Goal: Use online tool/utility: Utilize a website feature to perform a specific function

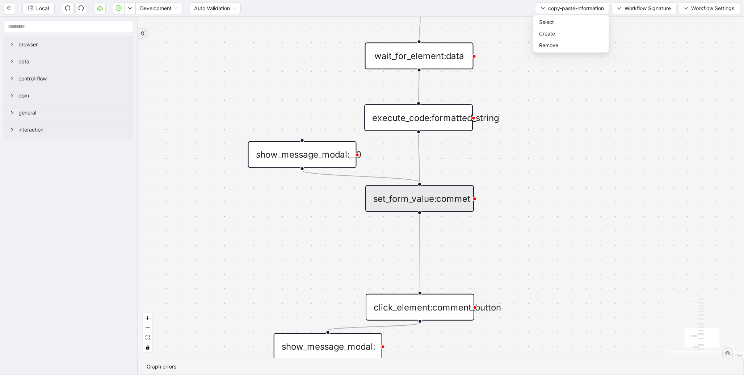
click at [455, 207] on div "set_form_value:commet" at bounding box center [419, 198] width 109 height 27
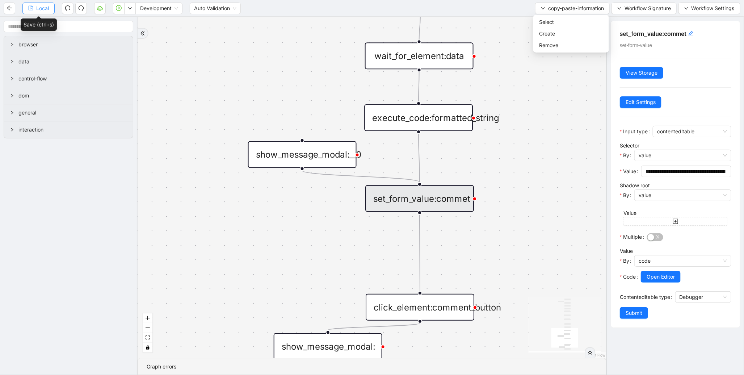
click at [34, 3] on button "Local" at bounding box center [38, 9] width 32 height 12
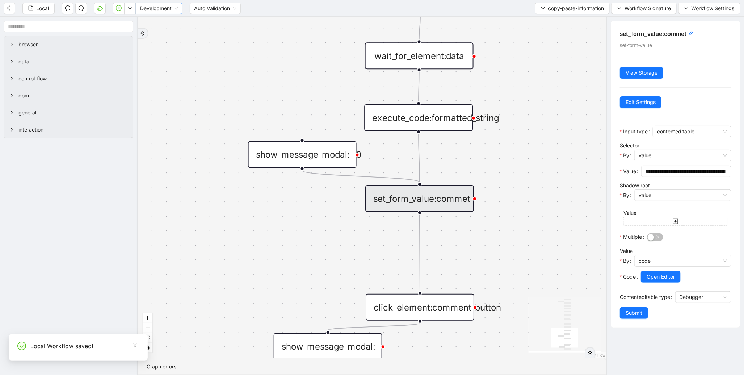
click at [167, 10] on span "Development" at bounding box center [159, 8] width 38 height 11
click at [164, 33] on div "Production" at bounding box center [158, 34] width 35 height 8
click at [121, 8] on icon "play-circle" at bounding box center [119, 8] width 6 height 6
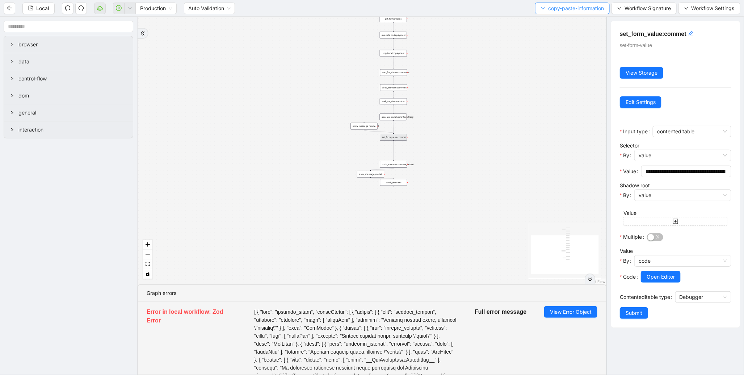
click at [567, 12] on button "copy-paste-information" at bounding box center [572, 9] width 75 height 12
click at [553, 21] on span "Select" at bounding box center [571, 22] width 64 height 8
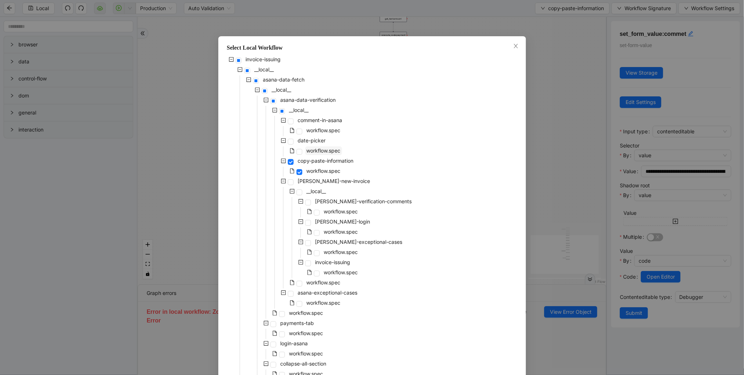
click at [329, 148] on span "workflow.spec" at bounding box center [324, 150] width 34 height 6
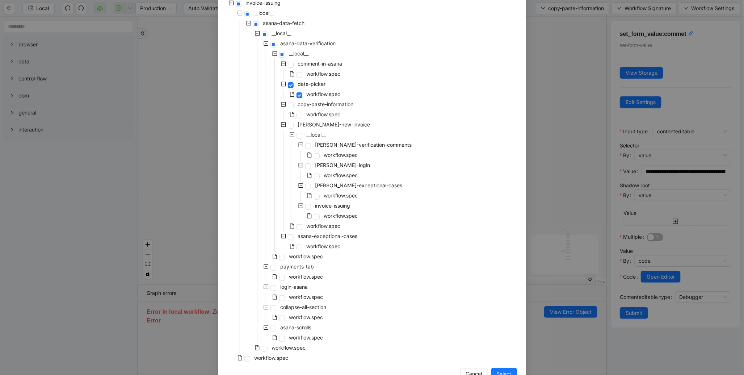
scroll to position [77, 0]
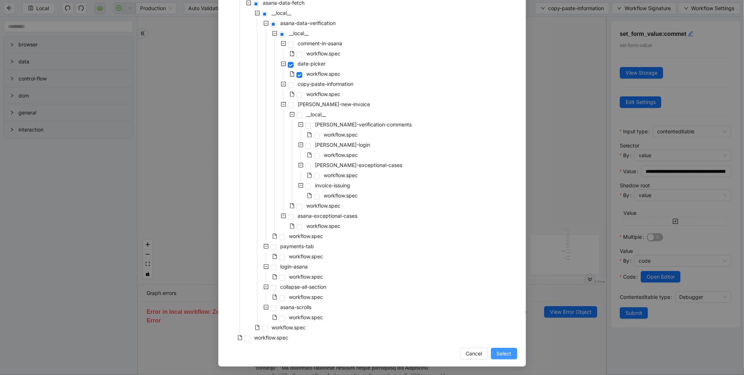
click at [500, 350] on span "Select" at bounding box center [504, 353] width 15 height 8
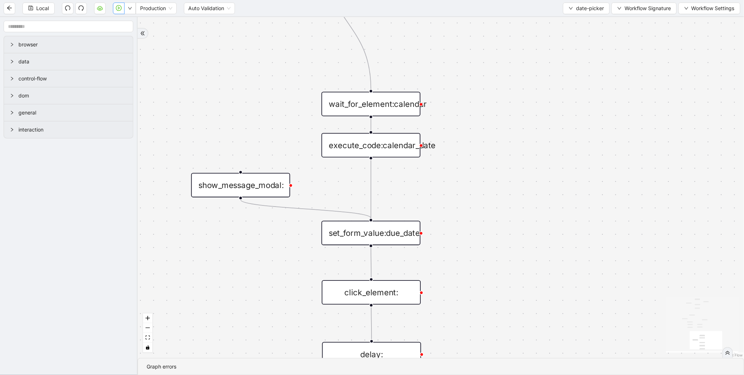
click at [372, 146] on div "execute_code:calendar_date" at bounding box center [370, 145] width 99 height 24
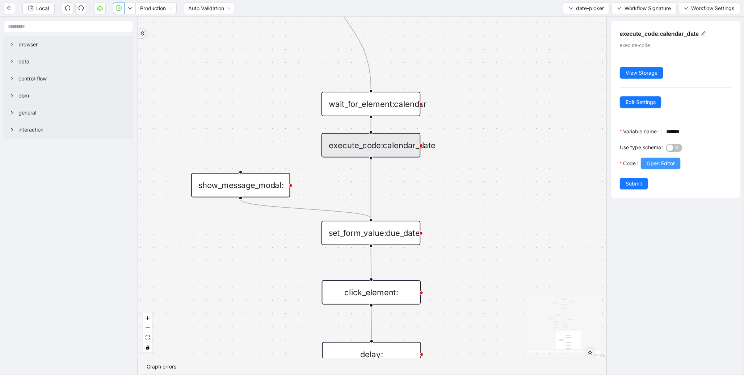
click at [667, 167] on span "Open Editor" at bounding box center [660, 163] width 28 height 8
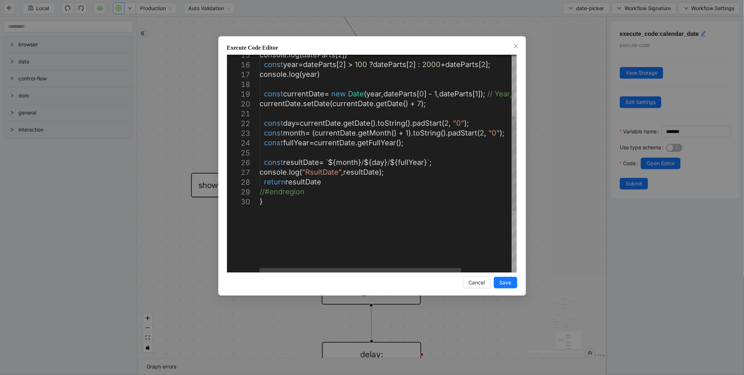
scroll to position [0, 0]
click at [346, 162] on div "console . log ( dateParts [ 2 ]) const year = dateParts [ 2 ] > 100 ? dateParts…" at bounding box center [419, 163] width 321 height 500
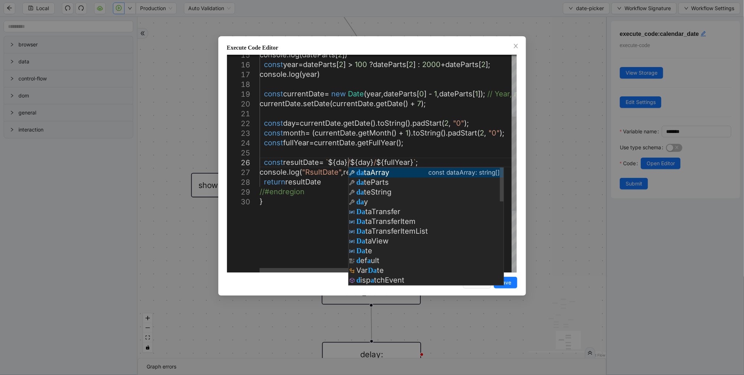
scroll to position [49, 117]
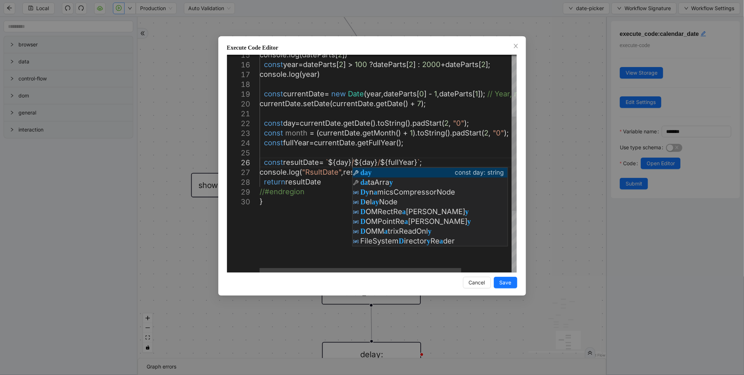
click at [369, 165] on div "console . log ( dateParts [ 2 ]) const year = dateParts [ 2 ] > 100 ? dateParts…" at bounding box center [419, 163] width 321 height 500
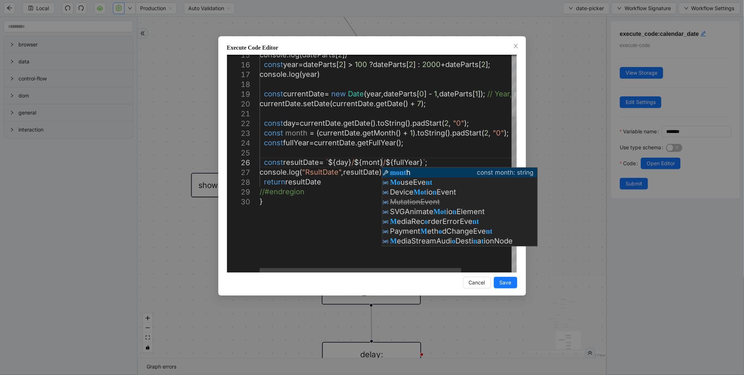
scroll to position [49, 157]
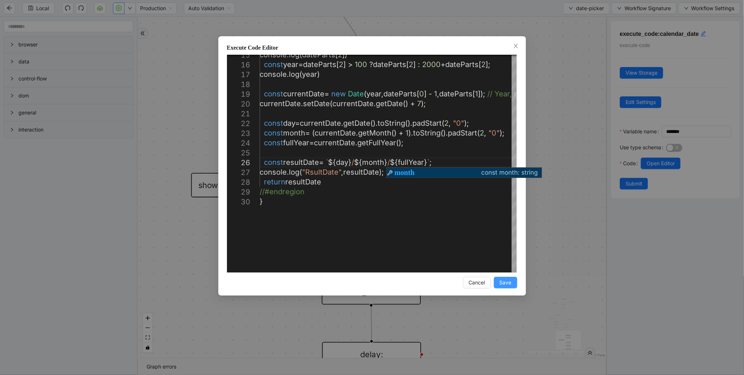
type textarea "**********"
click at [507, 278] on span "Save" at bounding box center [505, 282] width 12 height 8
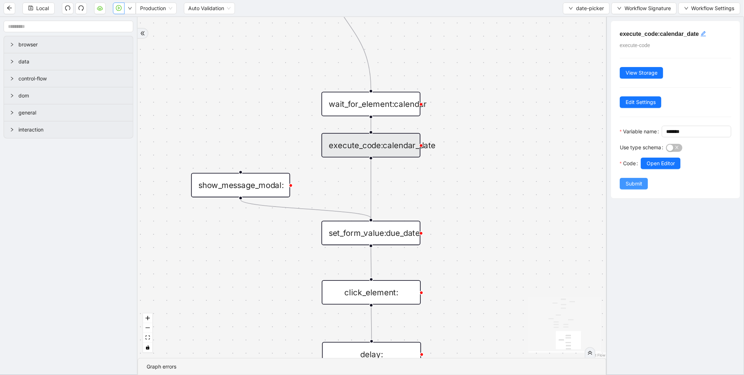
click at [629, 187] on span "Submit" at bounding box center [633, 183] width 17 height 8
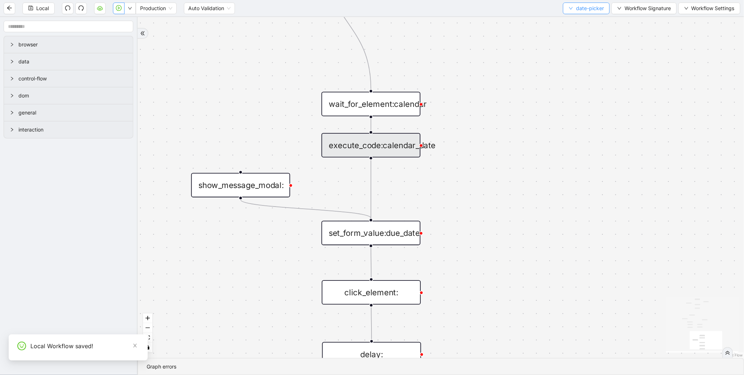
click at [585, 11] on span "date-picker" at bounding box center [590, 8] width 28 height 8
click at [570, 20] on span "Select" at bounding box center [585, 22] width 35 height 8
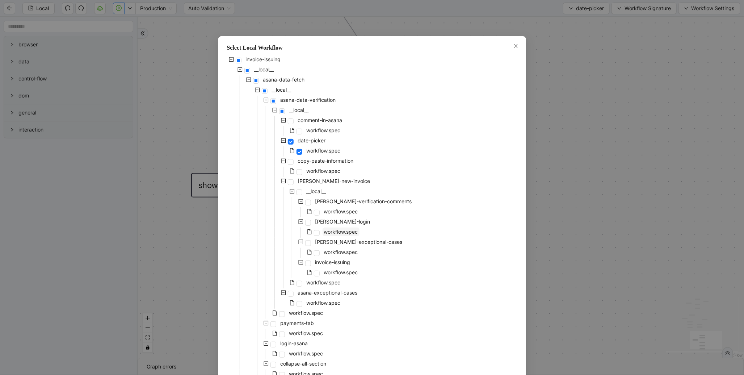
click at [327, 234] on span "workflow.spec" at bounding box center [341, 231] width 34 height 6
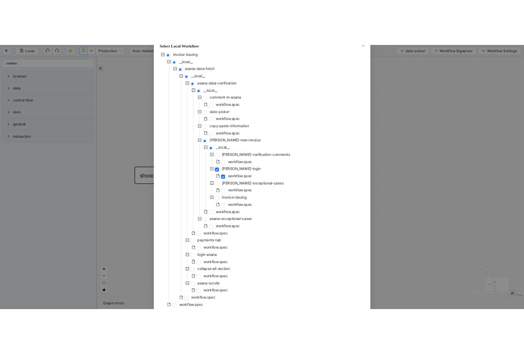
scroll to position [77, 0]
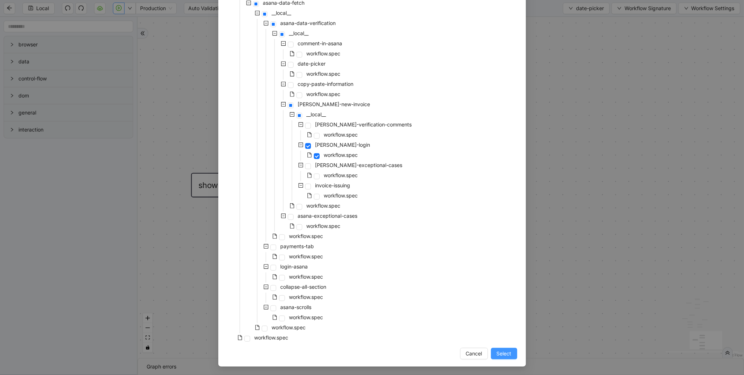
click at [497, 348] on button "Select" at bounding box center [504, 353] width 26 height 12
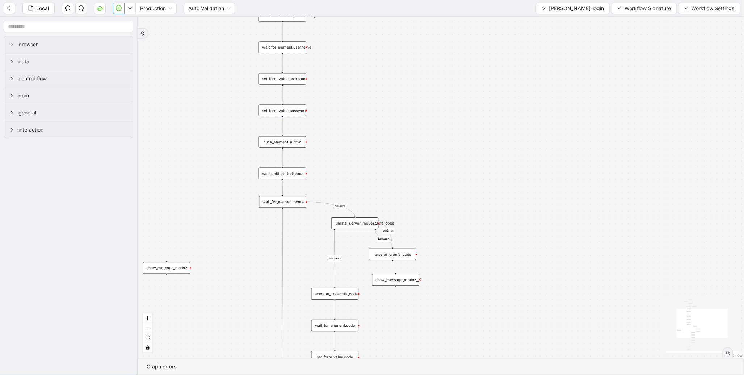
drag, startPoint x: 364, startPoint y: 114, endPoint x: 360, endPoint y: 205, distance: 90.9
click at [360, 205] on div "login fallback fallback success onError onError trigger conditions:login click_…" at bounding box center [441, 187] width 606 height 341
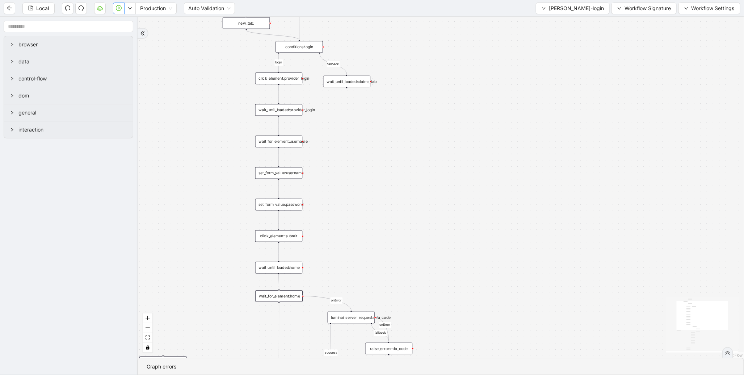
drag, startPoint x: 336, startPoint y: 127, endPoint x: 343, endPoint y: 211, distance: 84.2
click at [343, 211] on div "login fallback fallback success onError onError trigger conditions:login click_…" at bounding box center [441, 187] width 606 height 341
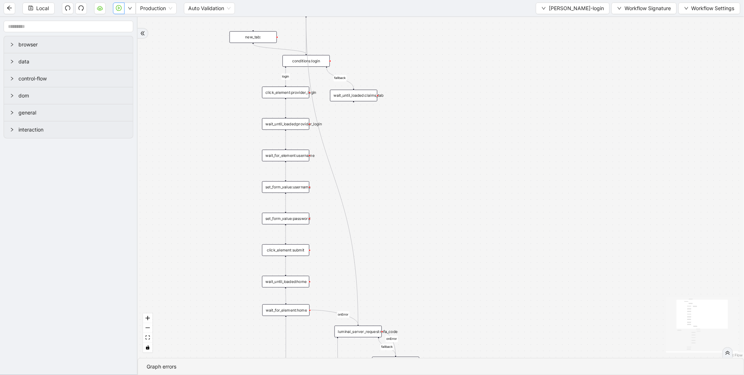
drag, startPoint x: 305, startPoint y: 86, endPoint x: 359, endPoint y: 328, distance: 247.3
click at [359, 328] on div "trigger conditions:login click_element:provider_login wait_until_loaded:provide…" at bounding box center [549, 228] width 528 height 296
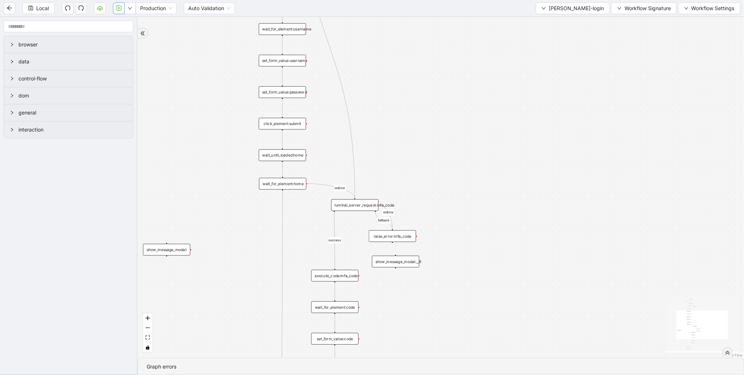
drag, startPoint x: 518, startPoint y: 296, endPoint x: 513, endPoint y: 125, distance: 170.9
click at [513, 125] on div "login fallback fallback success onError onError trigger conditions:login click_…" at bounding box center [441, 187] width 606 height 341
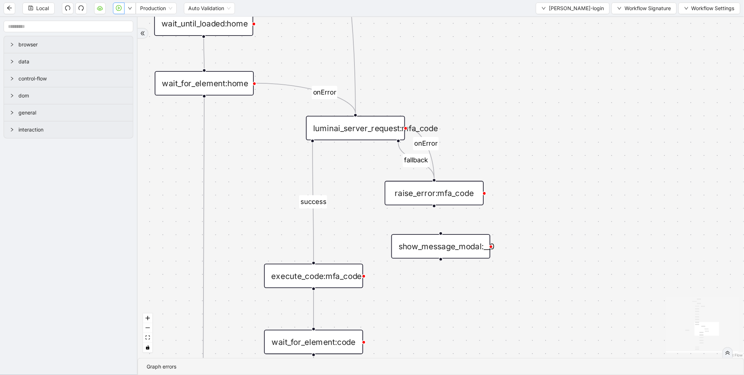
click at [419, 246] on div "show_message_modal:__0" at bounding box center [440, 246] width 99 height 24
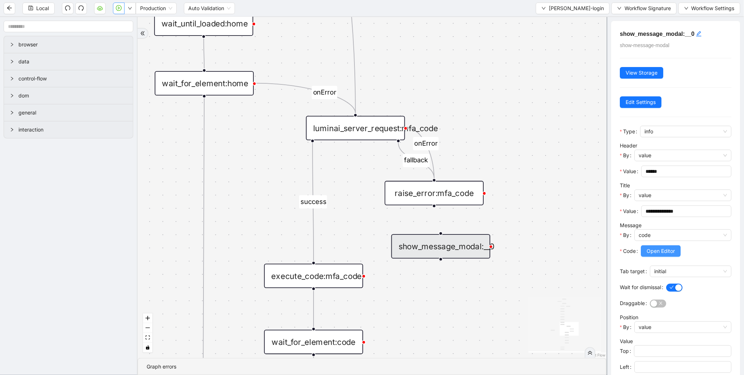
click at [675, 247] on button "Open Editor" at bounding box center [661, 251] width 40 height 12
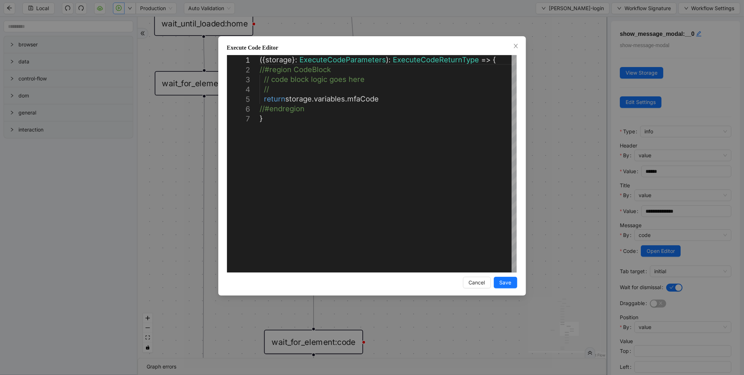
click at [557, 187] on div "**********" at bounding box center [372, 187] width 744 height 375
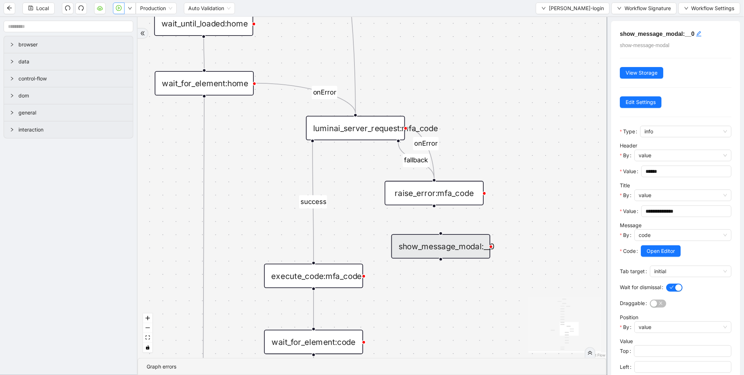
click at [347, 131] on div "luminai_server_request:mfa_code" at bounding box center [355, 128] width 99 height 24
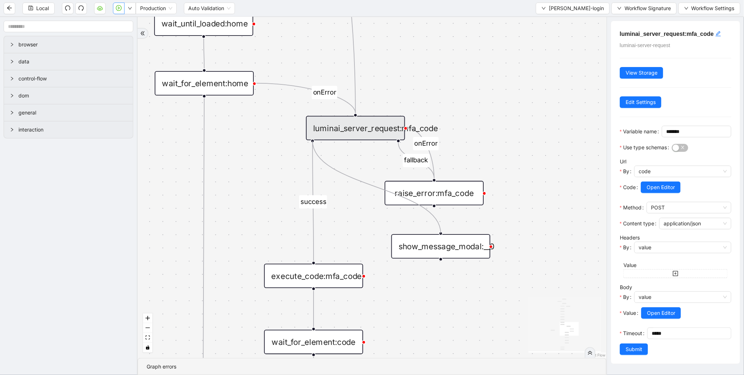
drag, startPoint x: 311, startPoint y: 140, endPoint x: 432, endPoint y: 233, distance: 152.8
click at [432, 233] on div "login fallback fallback success onError onError trigger conditions:login click_…" at bounding box center [372, 187] width 469 height 341
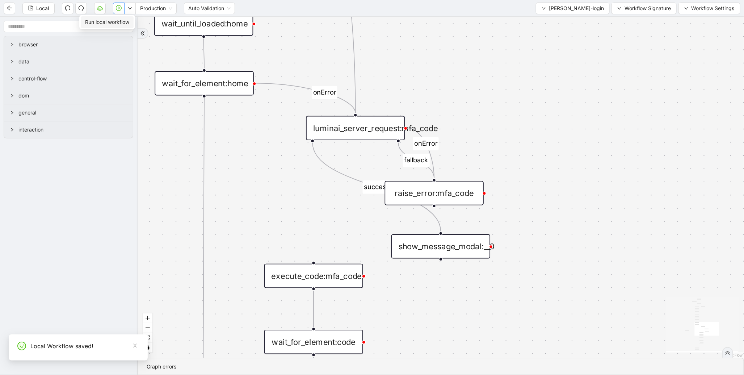
click at [123, 24] on span "Run local workflow" at bounding box center [107, 22] width 44 height 8
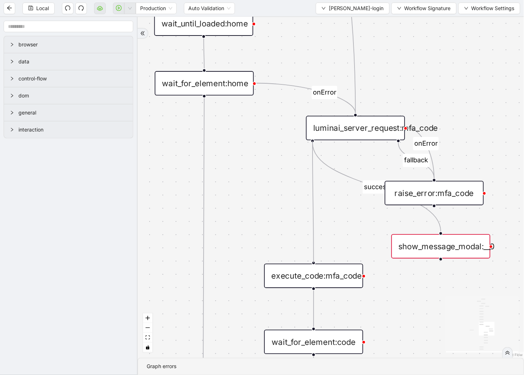
drag, startPoint x: 312, startPoint y: 142, endPoint x: 317, endPoint y: 262, distance: 120.3
click at [317, 262] on div "login fallback fallback onError onError success trigger conditions:login click_…" at bounding box center [331, 187] width 386 height 341
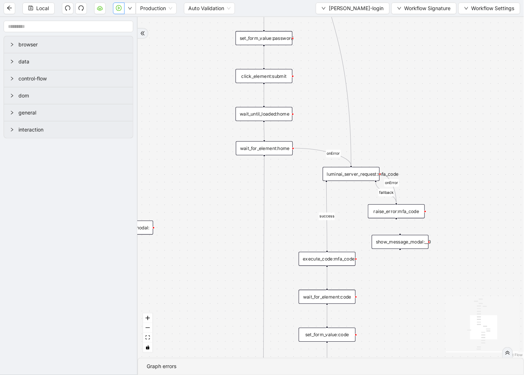
drag, startPoint x: 420, startPoint y: 95, endPoint x: 449, endPoint y: 269, distance: 176.5
click at [450, 268] on div "login fallback fallback onError onError success trigger conditions:login click_…" at bounding box center [331, 187] width 386 height 341
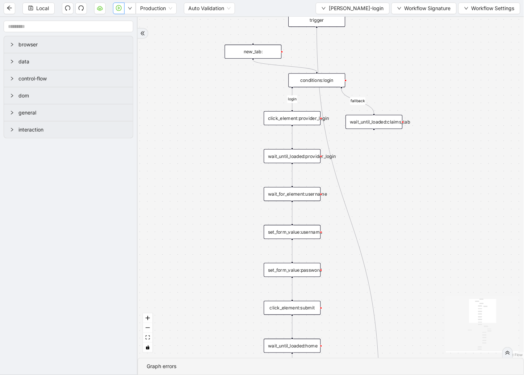
drag, startPoint x: 414, startPoint y: 207, endPoint x: 426, endPoint y: 303, distance: 96.6
click at [426, 303] on div "login fallback fallback onError onError success trigger conditions:login click_…" at bounding box center [331, 187] width 386 height 341
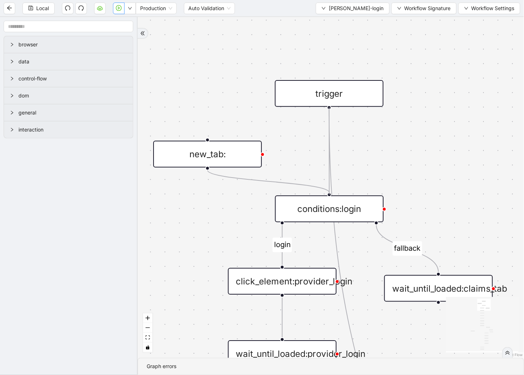
drag, startPoint x: 328, startPoint y: 106, endPoint x: 331, endPoint y: 189, distance: 82.9
click at [120, 6] on icon "play-circle" at bounding box center [119, 8] width 6 height 6
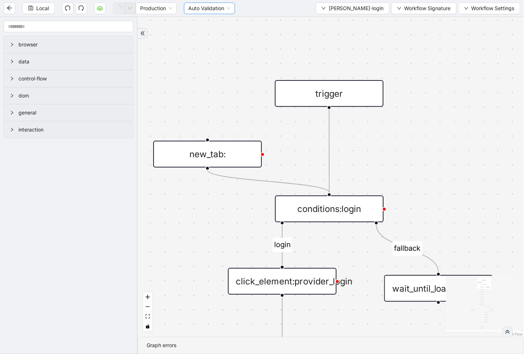
scroll to position [0, 0]
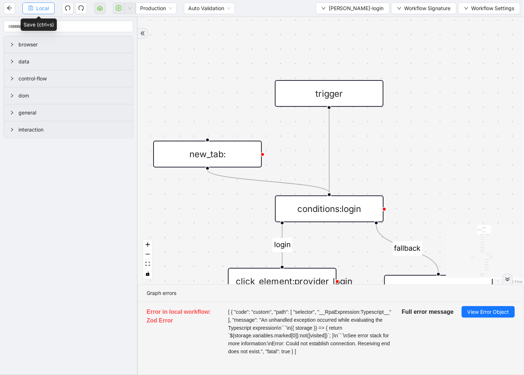
click at [38, 6] on span "Local" at bounding box center [42, 8] width 13 height 8
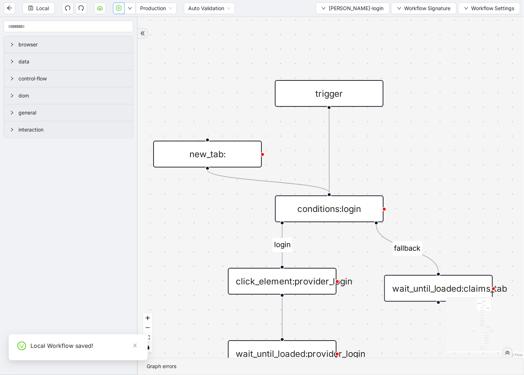
click at [119, 9] on icon "play-circle" at bounding box center [119, 8] width 6 height 6
